Goal: Task Accomplishment & Management: Use online tool/utility

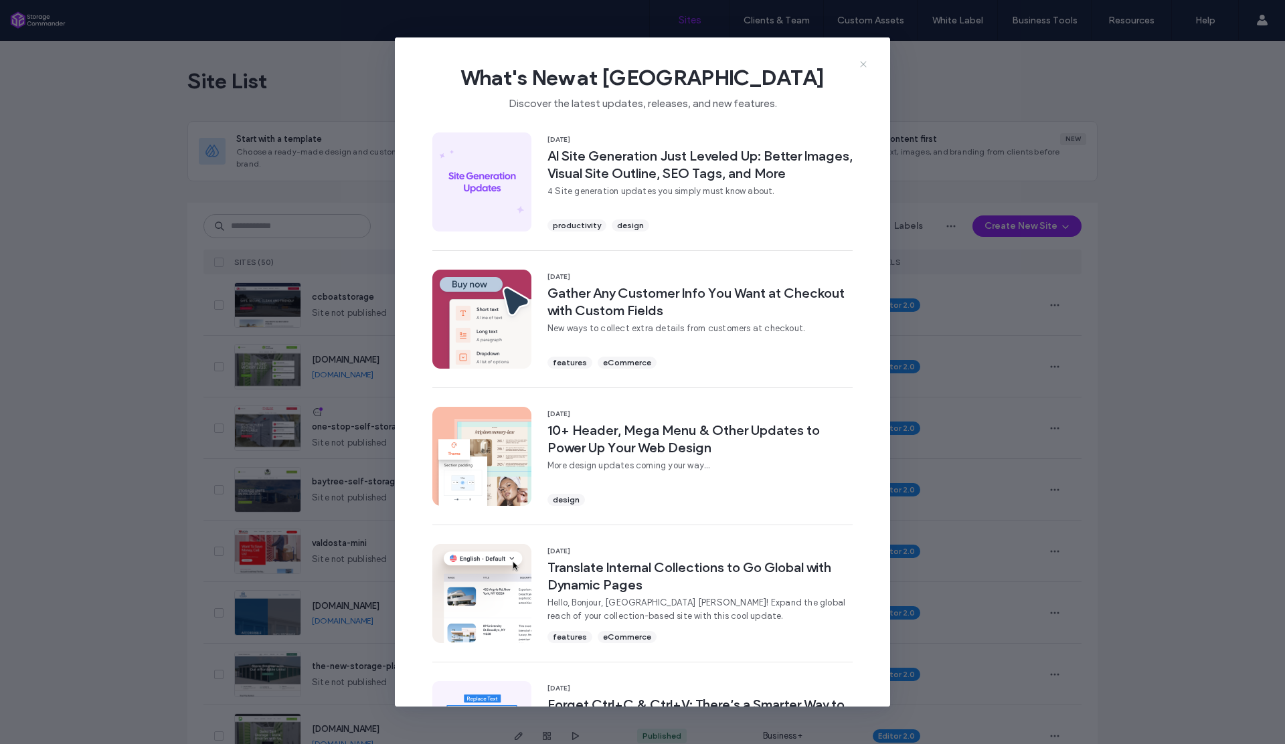
click at [859, 63] on icon at bounding box center [863, 64] width 11 height 11
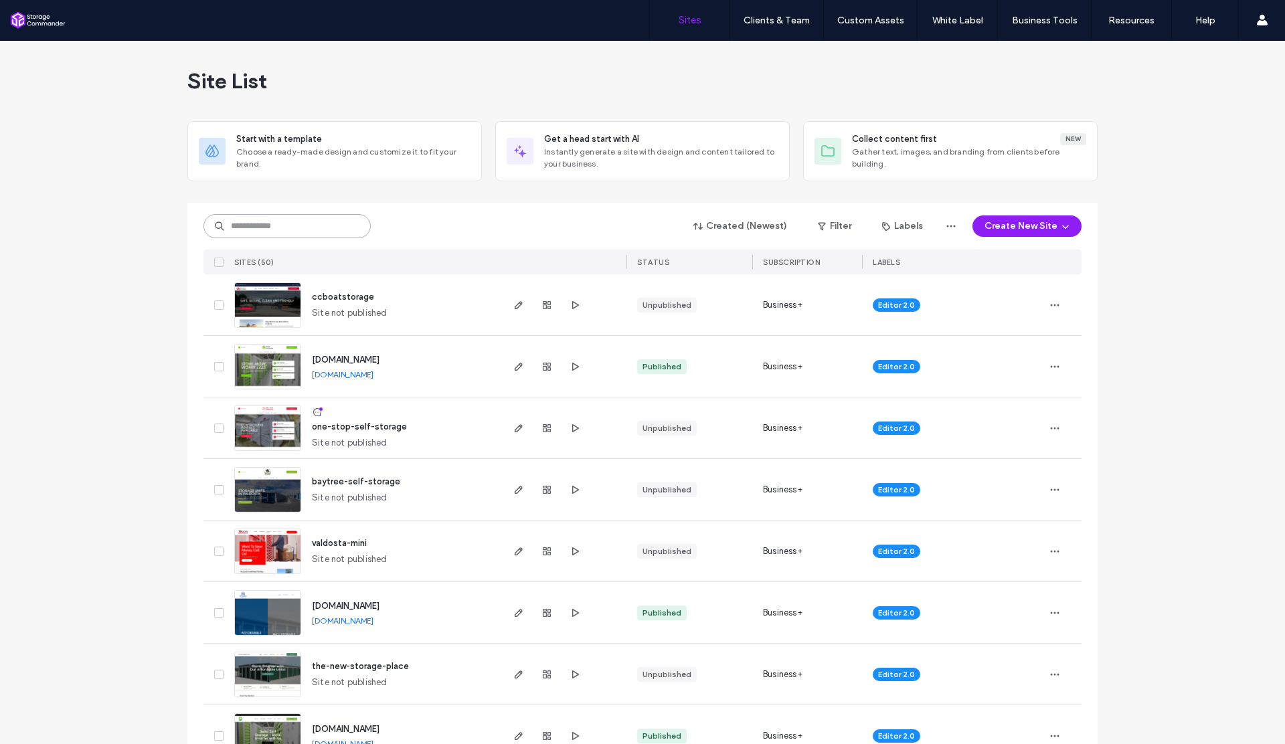
click at [327, 223] on input at bounding box center [287, 226] width 167 height 24
type input "***"
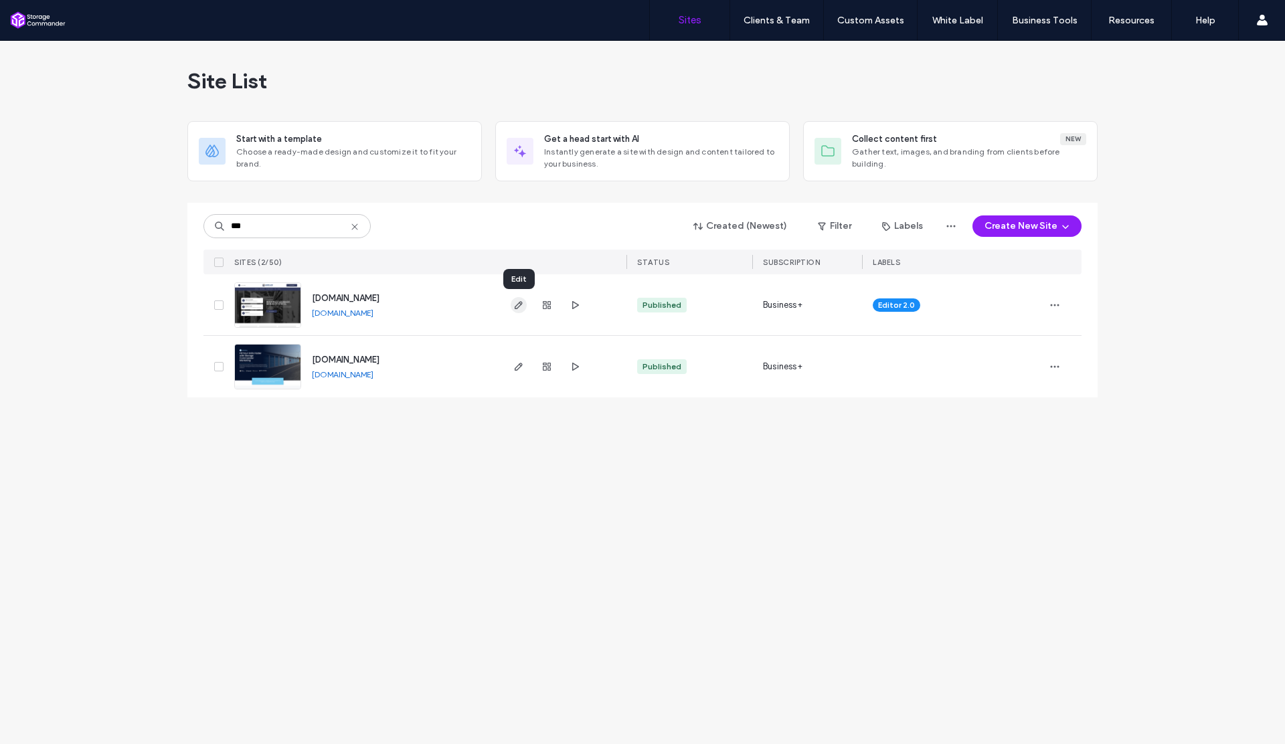
click at [519, 305] on icon "button" at bounding box center [518, 305] width 11 height 11
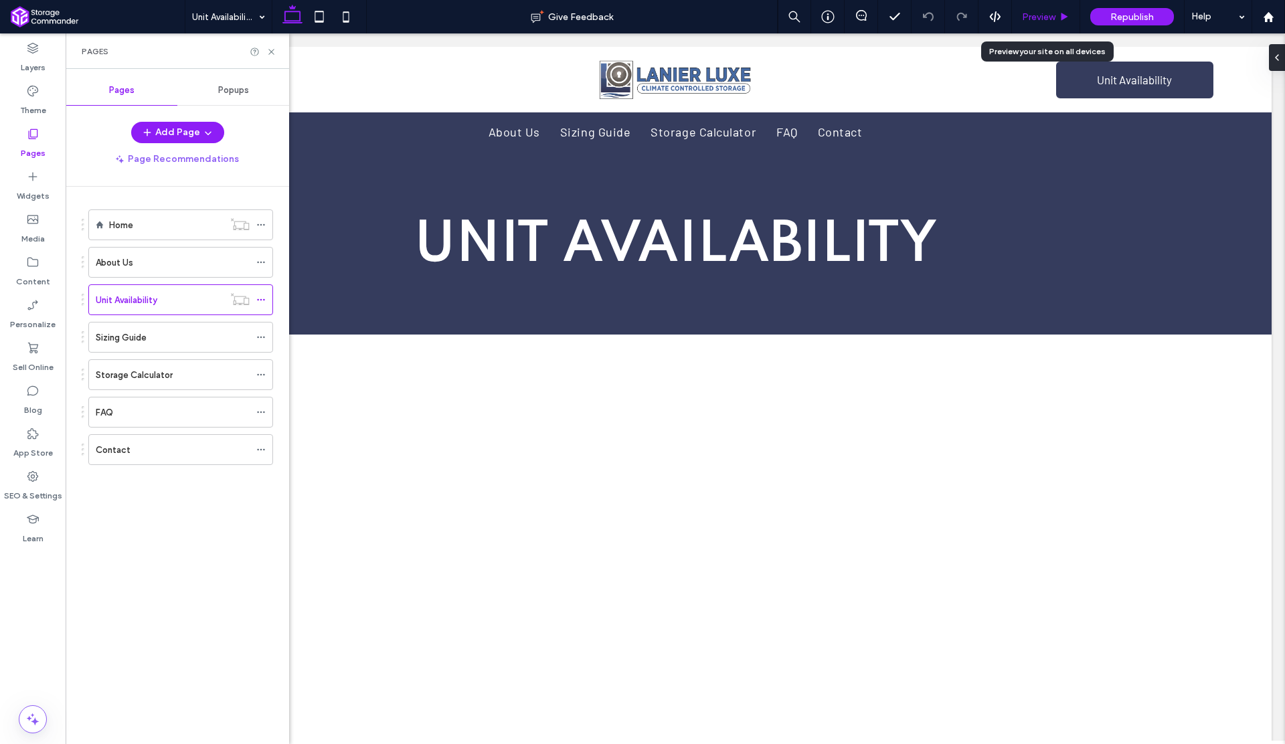
click at [1032, 19] on span "Preview" at bounding box center [1038, 16] width 33 height 11
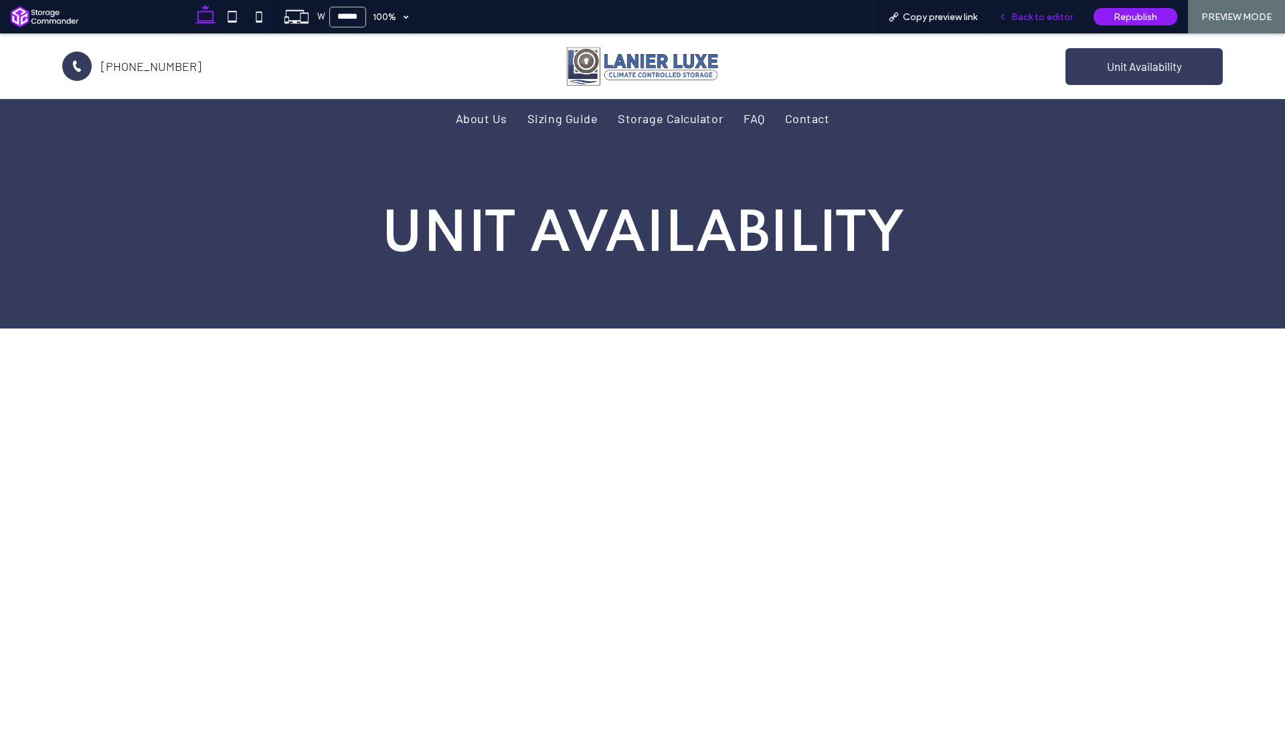
click at [1021, 16] on span "Back to editor" at bounding box center [1043, 16] width 62 height 11
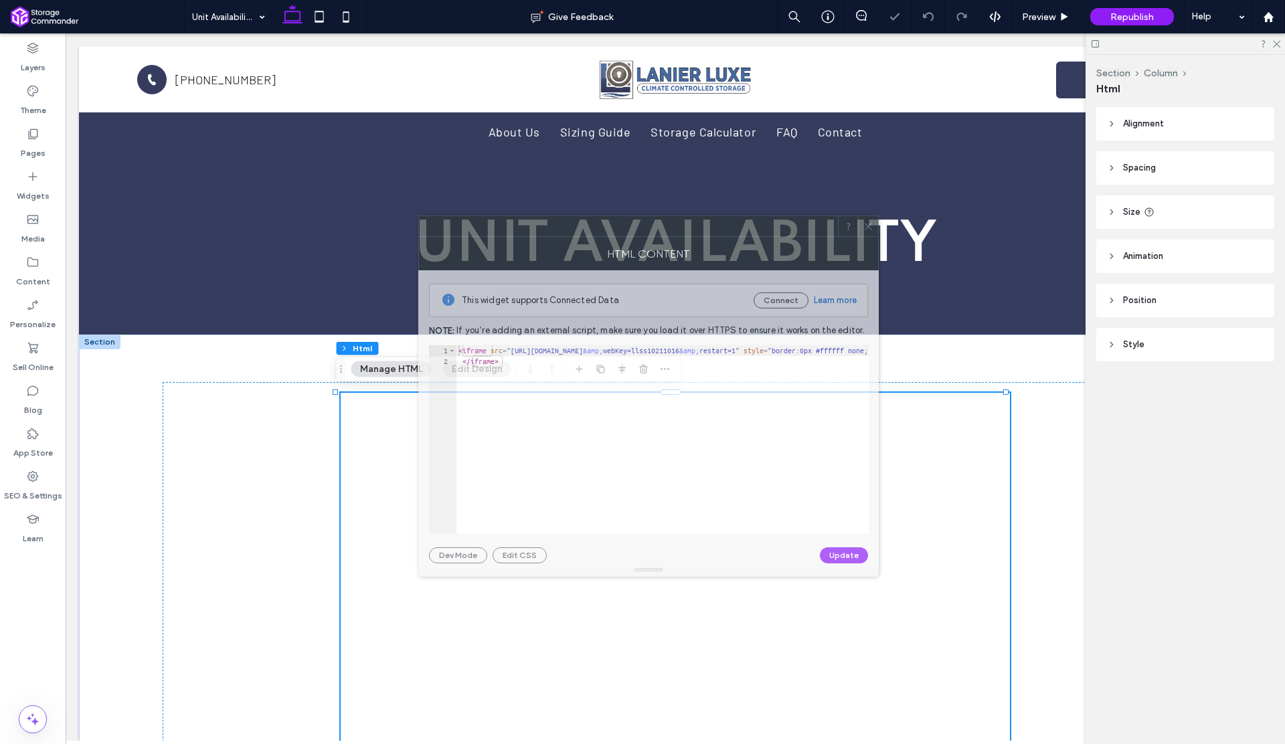
drag, startPoint x: 938, startPoint y: 218, endPoint x: 584, endPoint y: 226, distance: 353.6
click at [584, 226] on div at bounding box center [628, 226] width 419 height 20
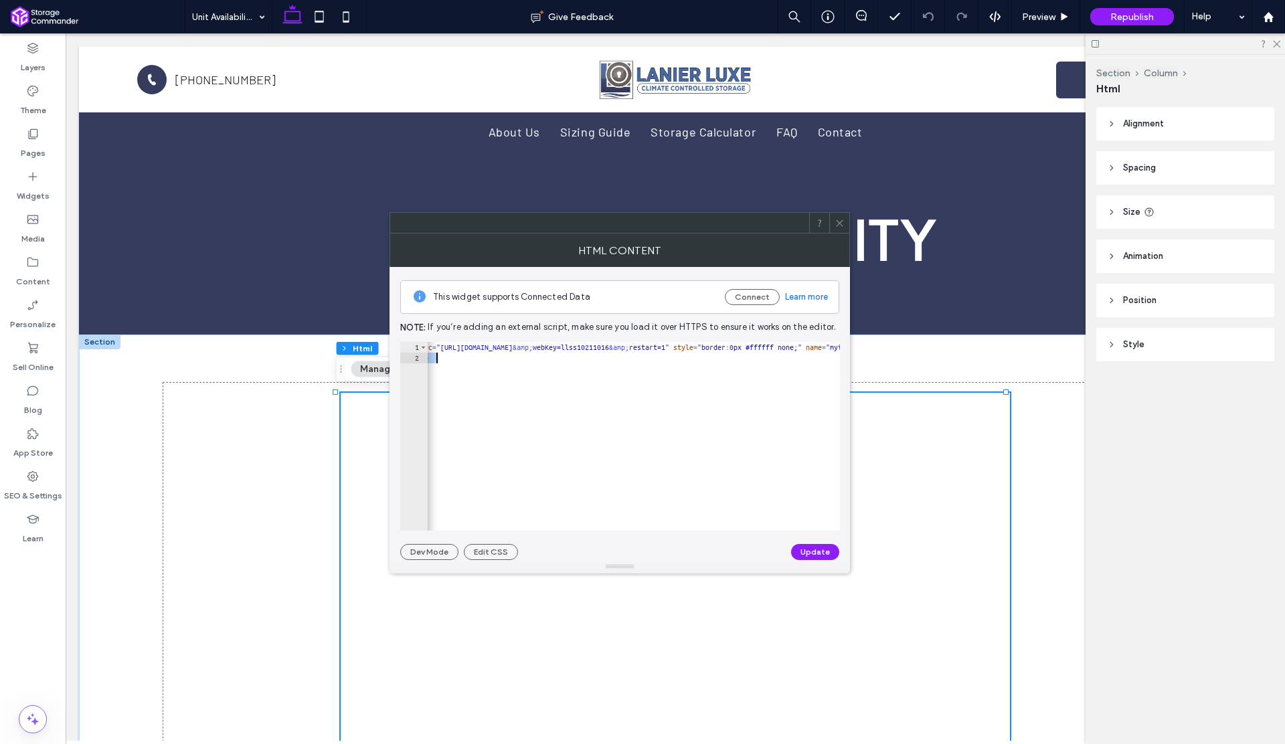
scroll to position [0, 42]
drag, startPoint x: 667, startPoint y: 349, endPoint x: 451, endPoint y: 349, distance: 215.6
click at [451, 349] on div "< iframe src = "https://services.storagenav.com/booking/?facilityId=1021 &amp; …" at bounding box center [1056, 442] width 1341 height 200
paste textarea "Cursor at row 1"
type textarea "**********"
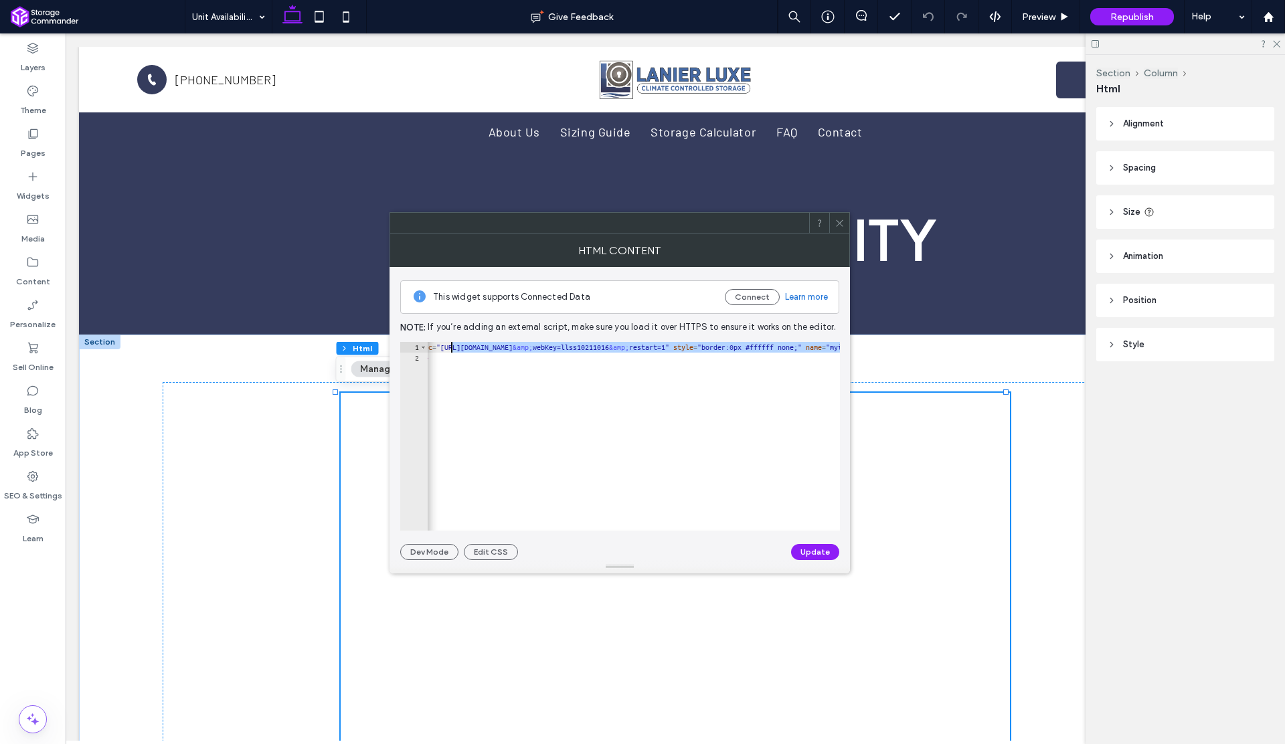
scroll to position [0, 82]
click at [802, 550] on button "Update" at bounding box center [815, 552] width 48 height 16
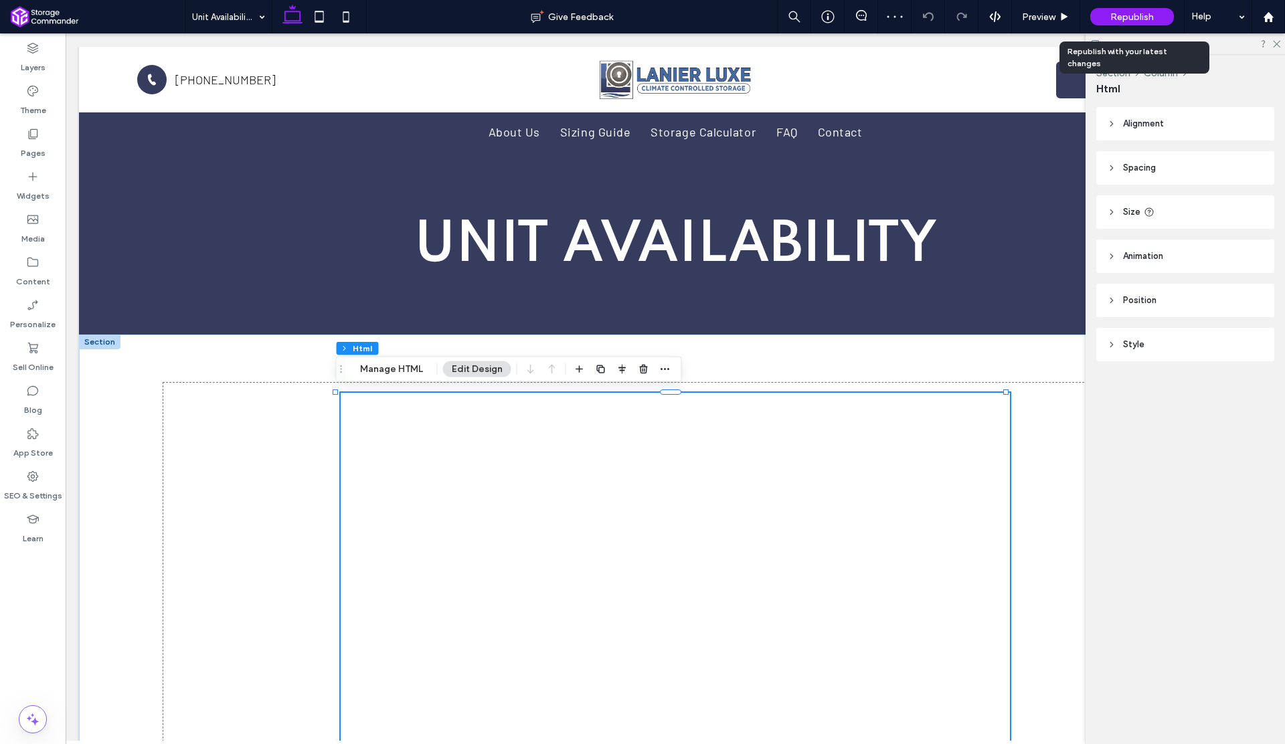
click at [1115, 19] on span "Republish" at bounding box center [1133, 16] width 44 height 11
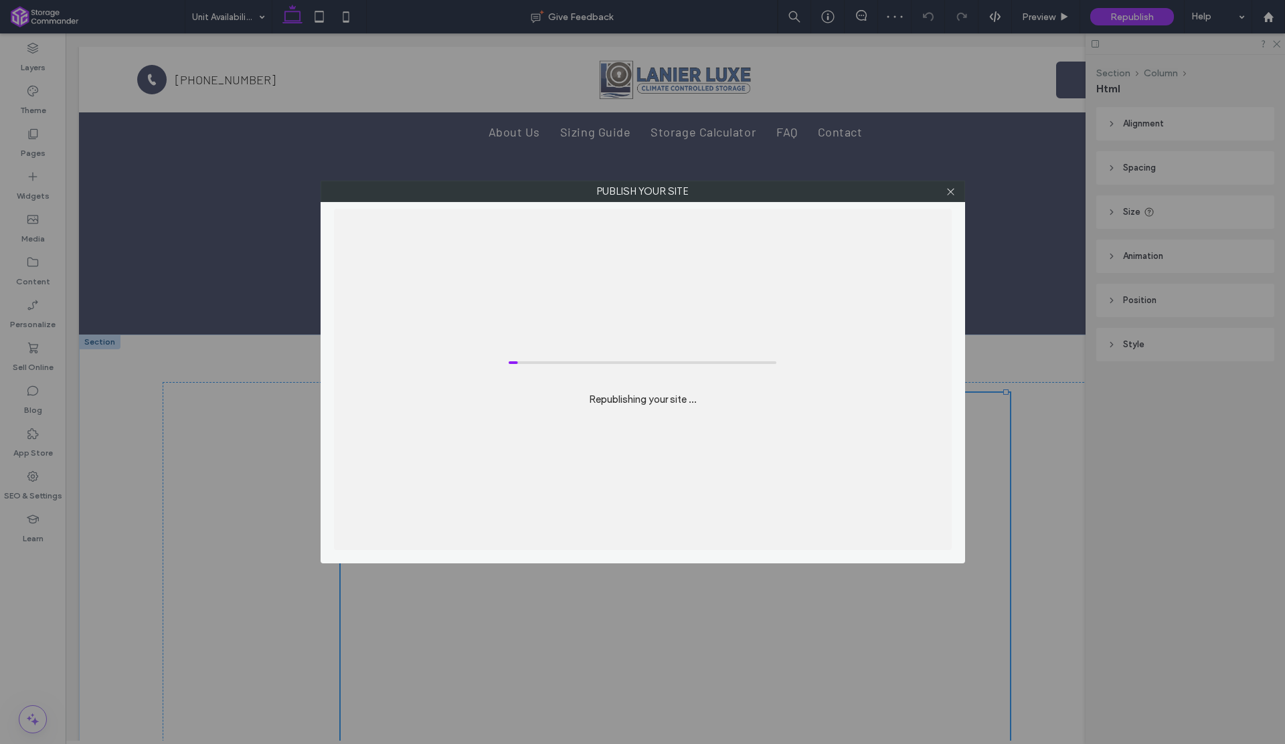
scroll to position [0, 0]
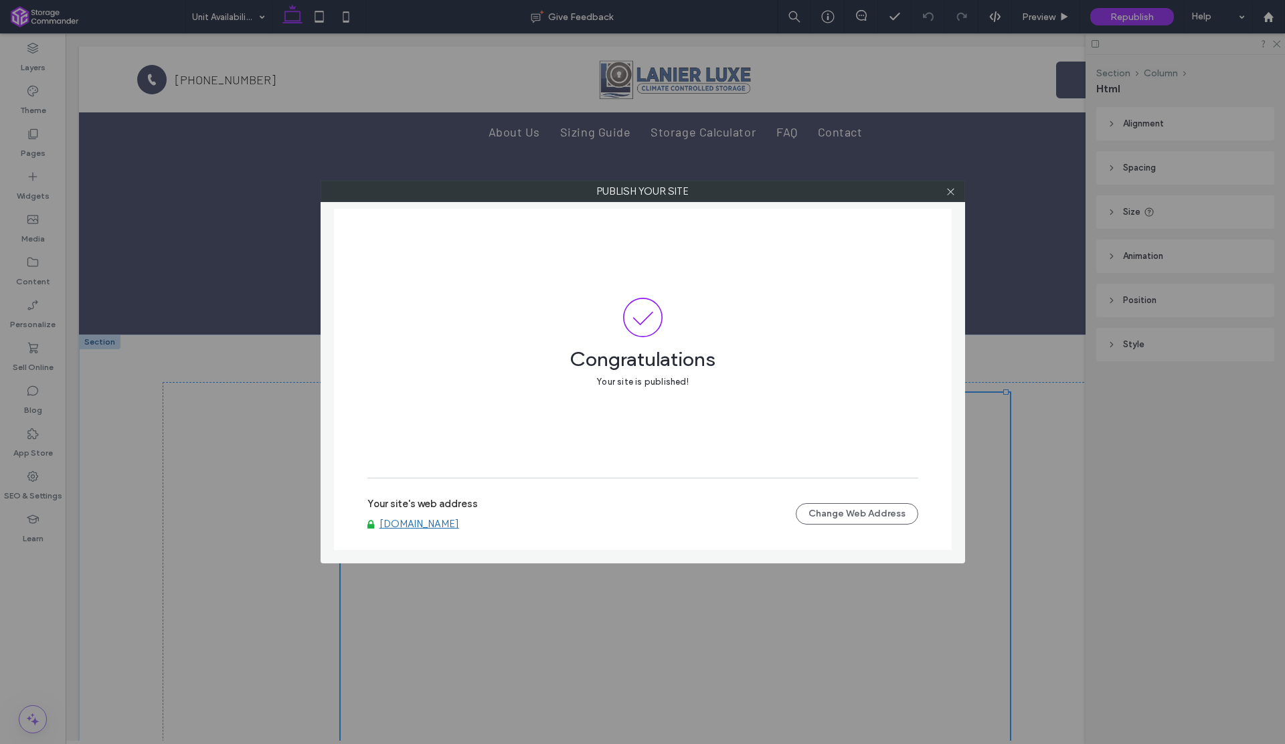
click at [459, 520] on link "[DOMAIN_NAME]" at bounding box center [420, 524] width 80 height 12
click at [947, 191] on icon at bounding box center [951, 192] width 10 height 10
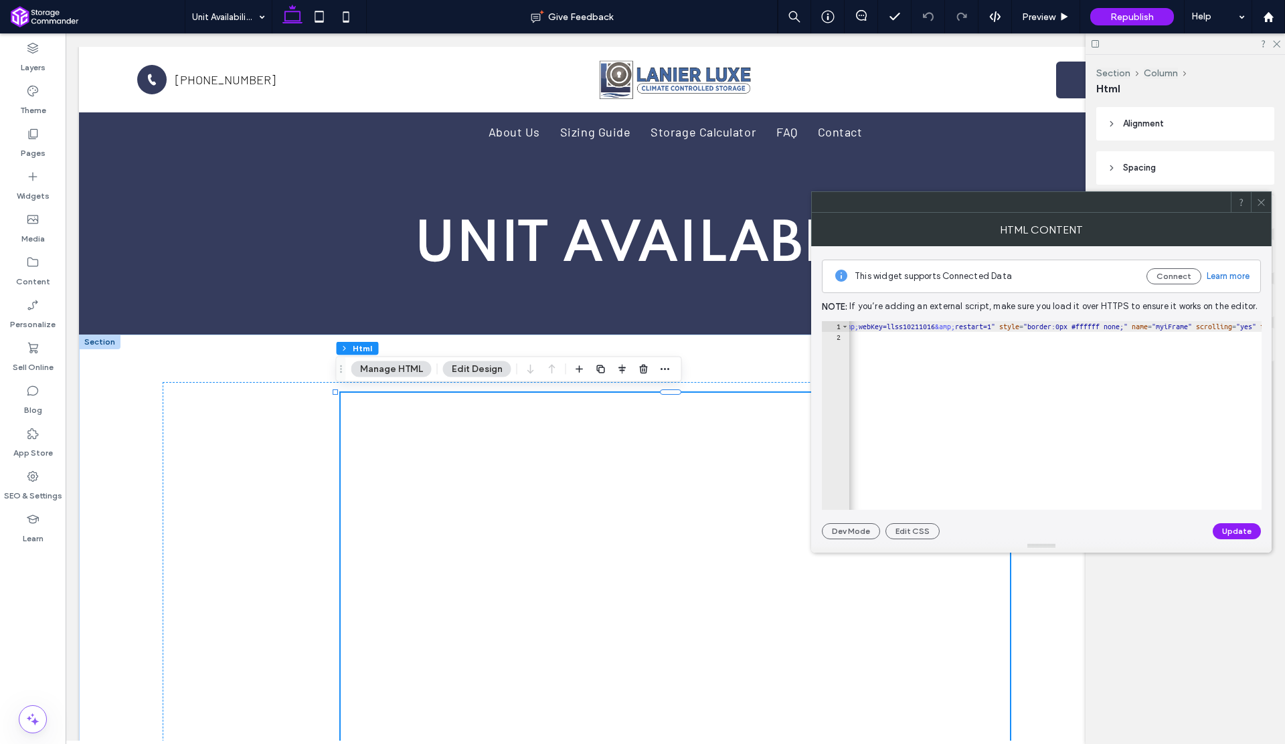
scroll to position [0, 137]
click at [1261, 199] on icon at bounding box center [1262, 202] width 10 height 10
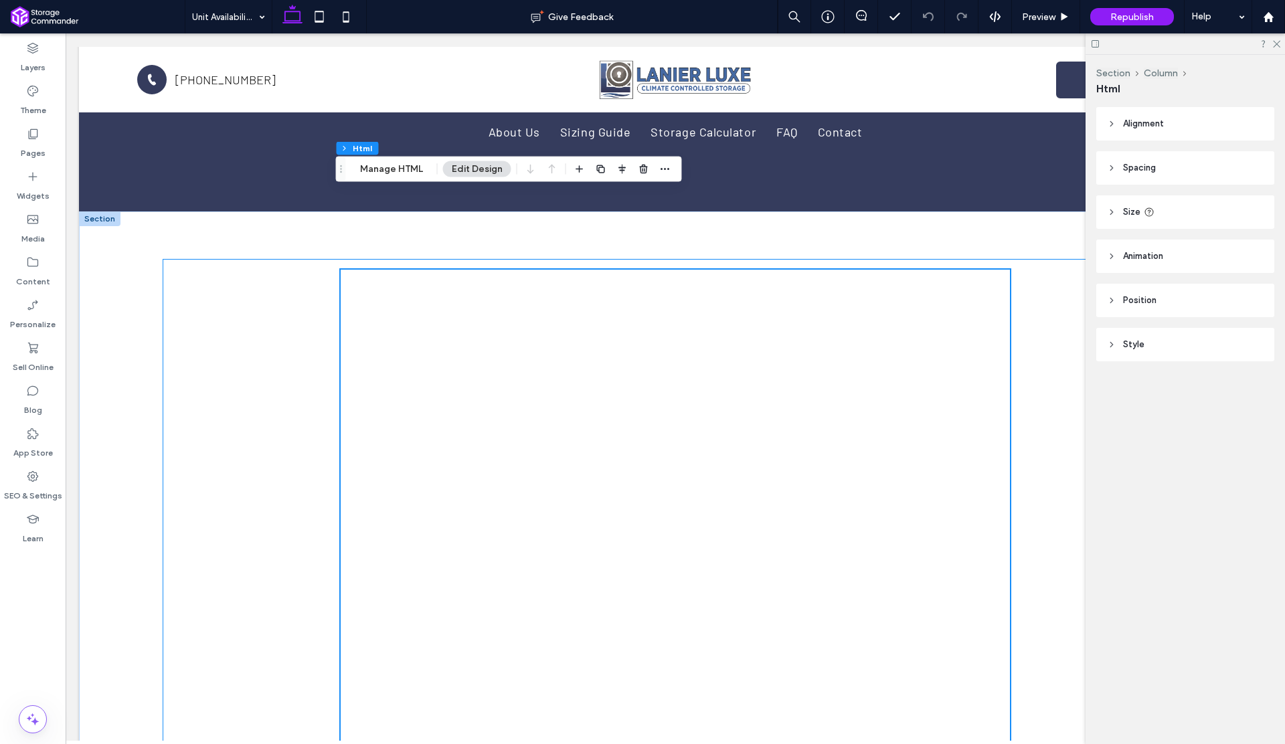
scroll to position [200, 0]
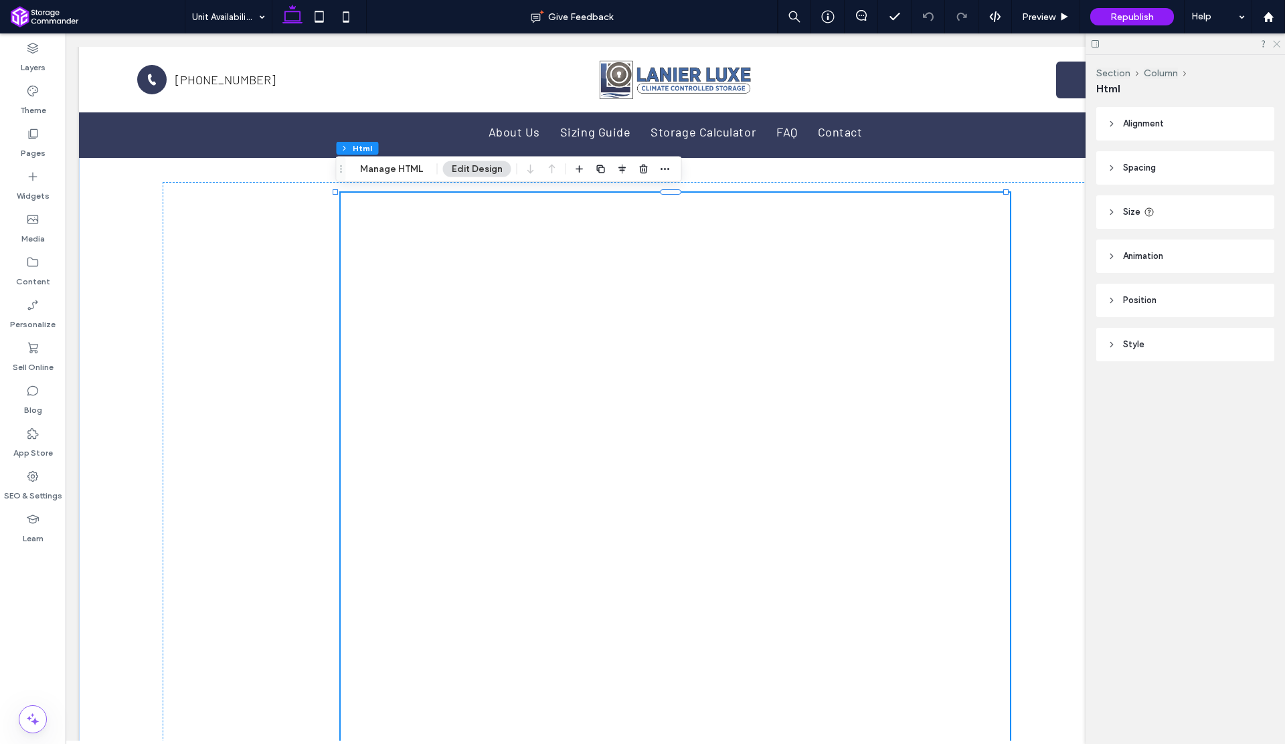
click at [1277, 42] on icon at bounding box center [1276, 43] width 9 height 9
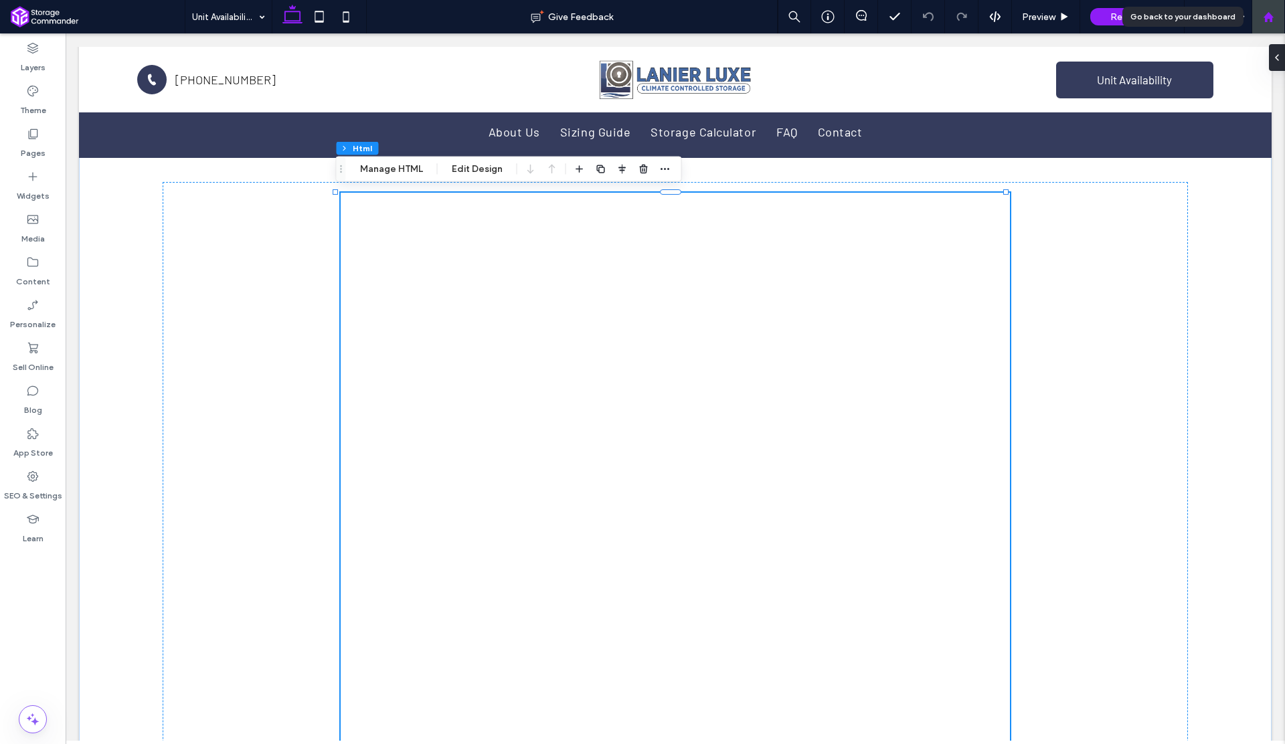
click at [1265, 16] on use at bounding box center [1268, 16] width 10 height 10
